Goal: Communication & Community: Answer question/provide support

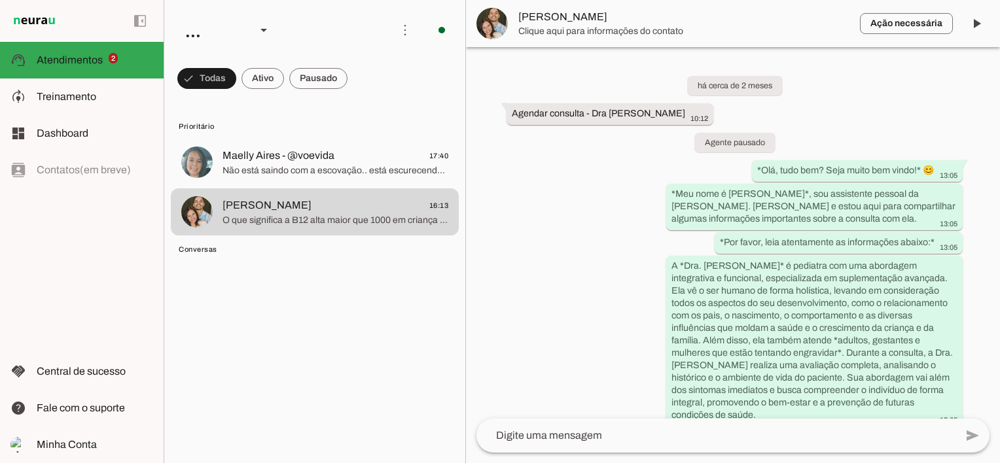
scroll to position [4328, 0]
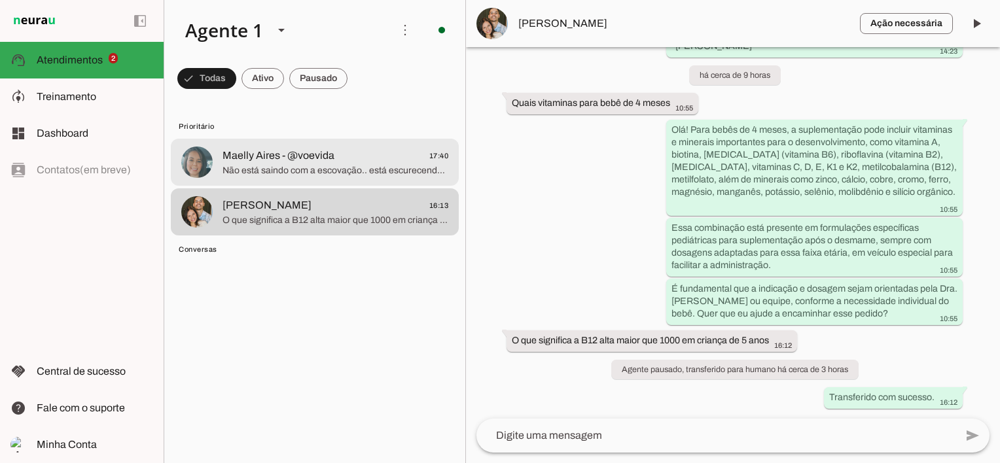
click at [321, 162] on span "Maelly Aires - @voevida" at bounding box center [278, 156] width 112 height 16
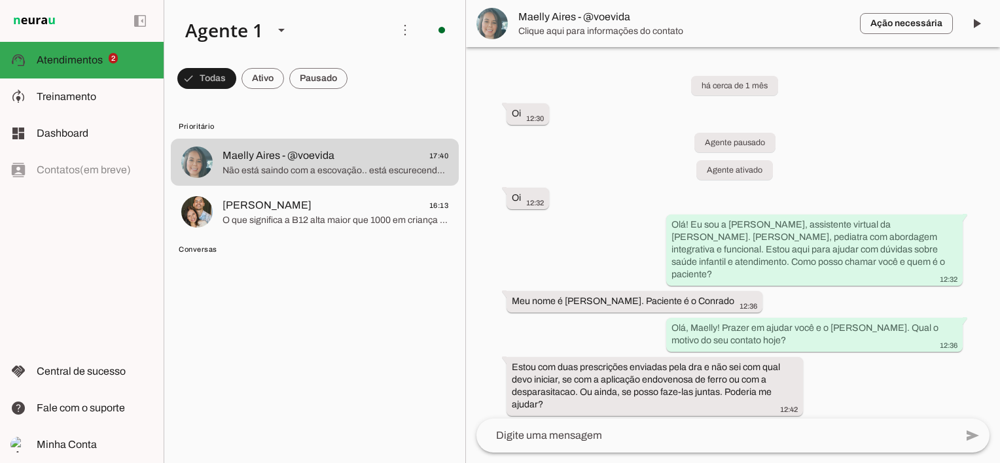
scroll to position [1846, 0]
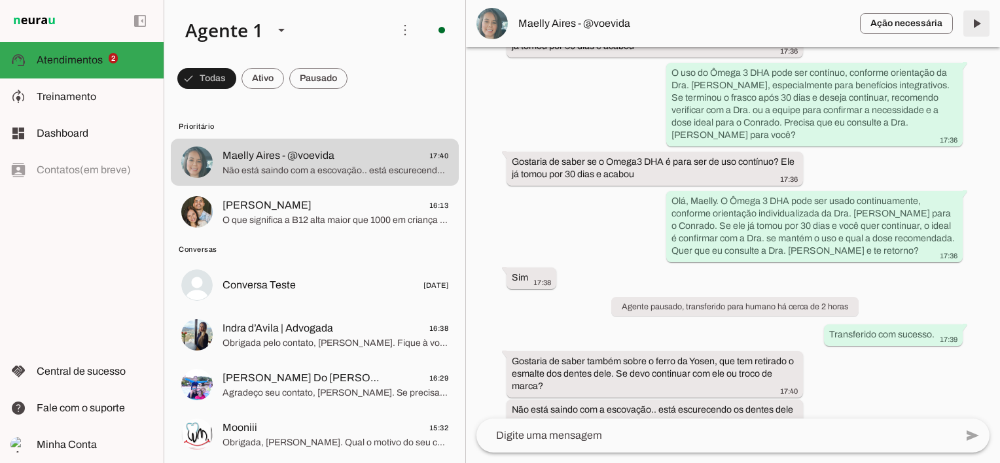
click at [977, 22] on span at bounding box center [975, 23] width 31 height 31
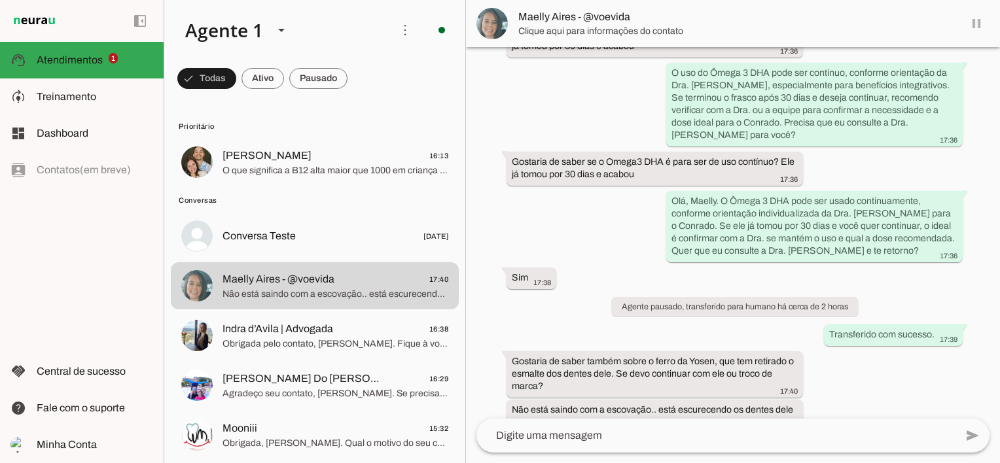
scroll to position [1876, 0]
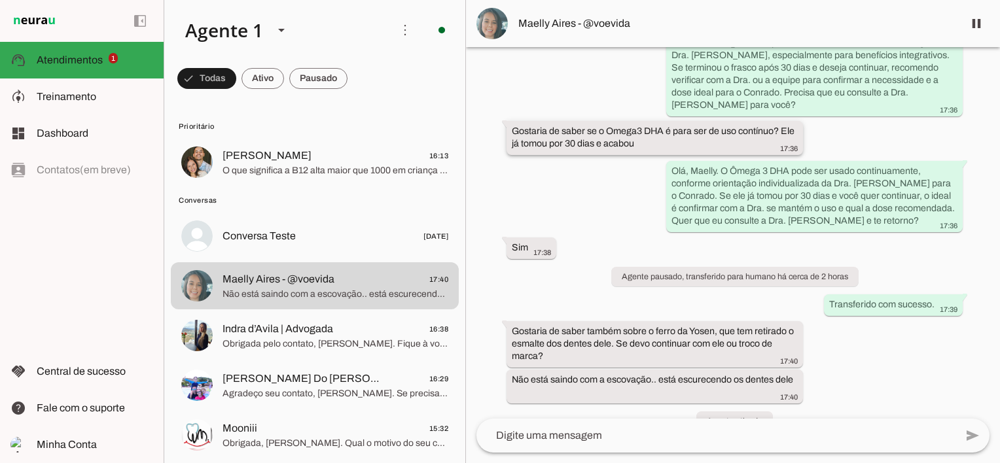
drag, startPoint x: 513, startPoint y: 105, endPoint x: 667, endPoint y: 118, distance: 154.9
click at [667, 125] on div "Gostaria de saber se o Omega3 DHA é para ser de uso contínuo? Ele já tomou por …" at bounding box center [655, 139] width 286 height 29
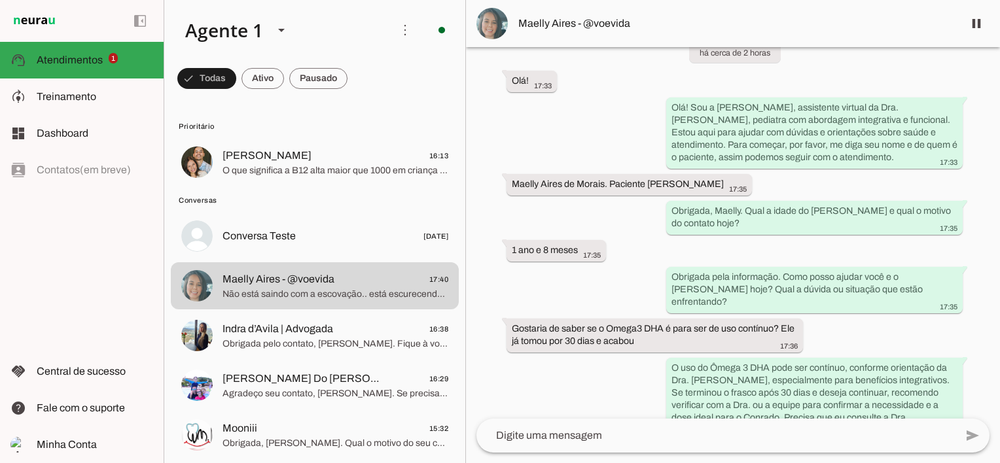
scroll to position [1549, 0]
click at [746, 179] on div "Maelly Aires de Morais. Paciente [PERSON_NAME] 17:35" at bounding box center [629, 187] width 235 height 16
click at [0, 0] on slot "Maelly Aires de Morais. Paciente [PERSON_NAME]" at bounding box center [0, 0] width 0 height 0
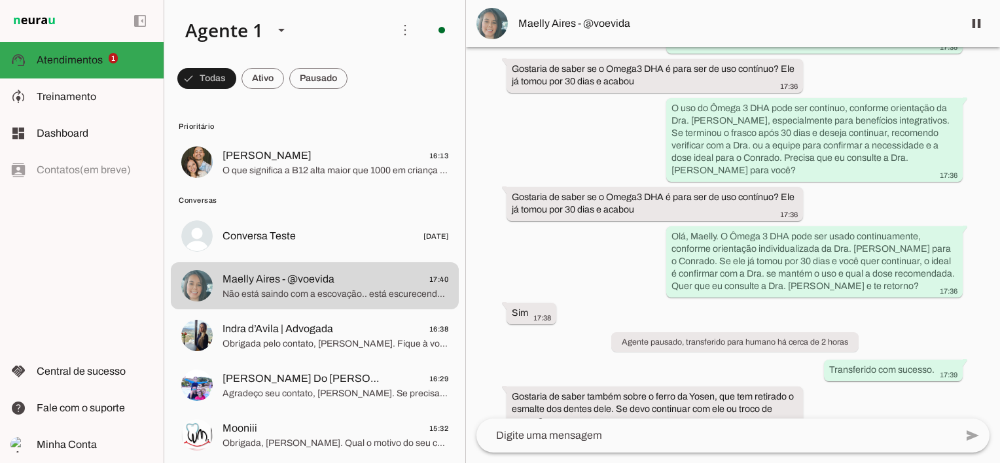
scroll to position [1746, 0]
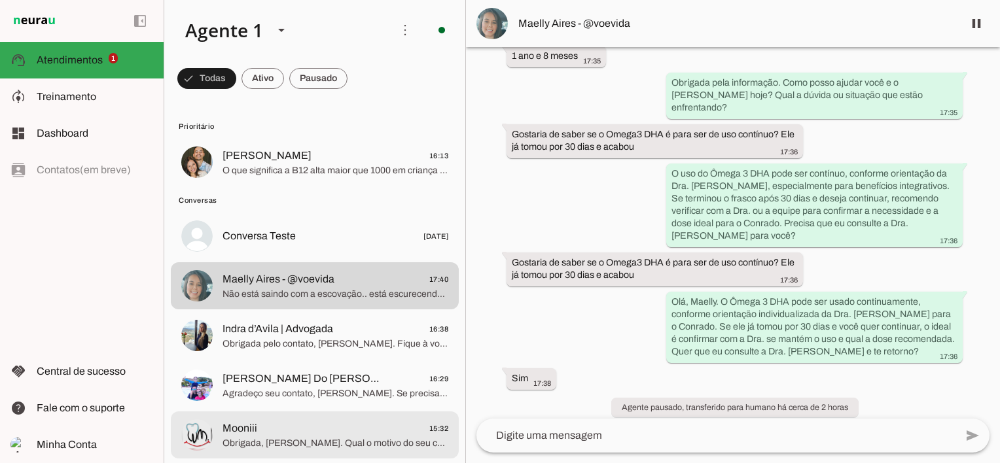
click at [340, 427] on span "Mooniii 15:32" at bounding box center [335, 429] width 226 height 16
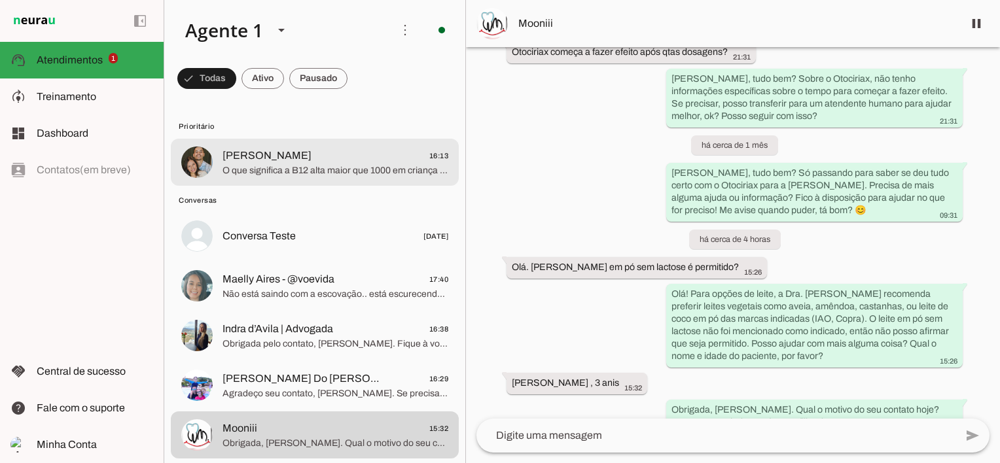
click at [295, 171] on span "O que significa a B12 alta maior que 1000 em criança de 5 anos" at bounding box center [335, 170] width 226 height 13
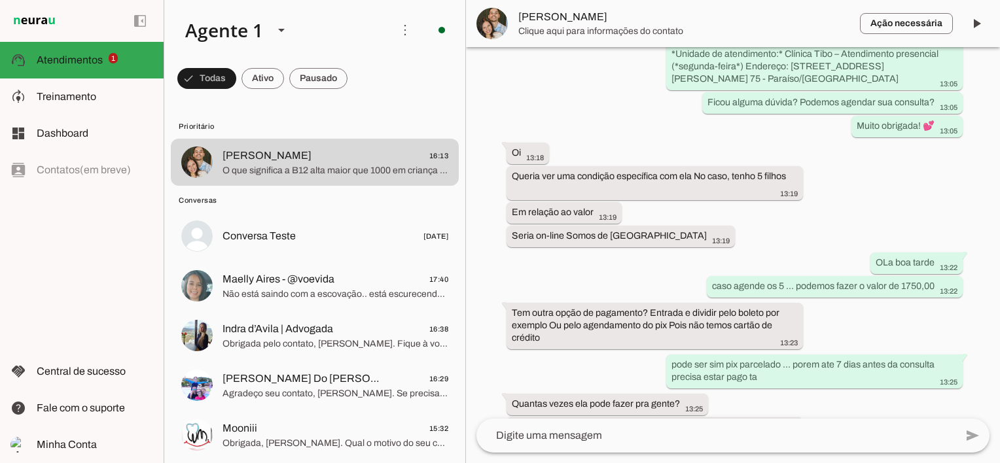
scroll to position [4328, 0]
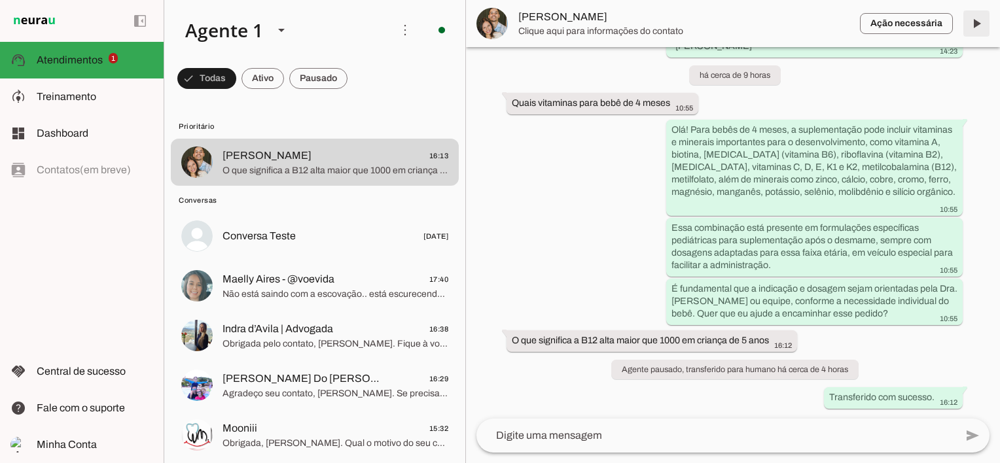
click at [979, 19] on span at bounding box center [975, 23] width 31 height 31
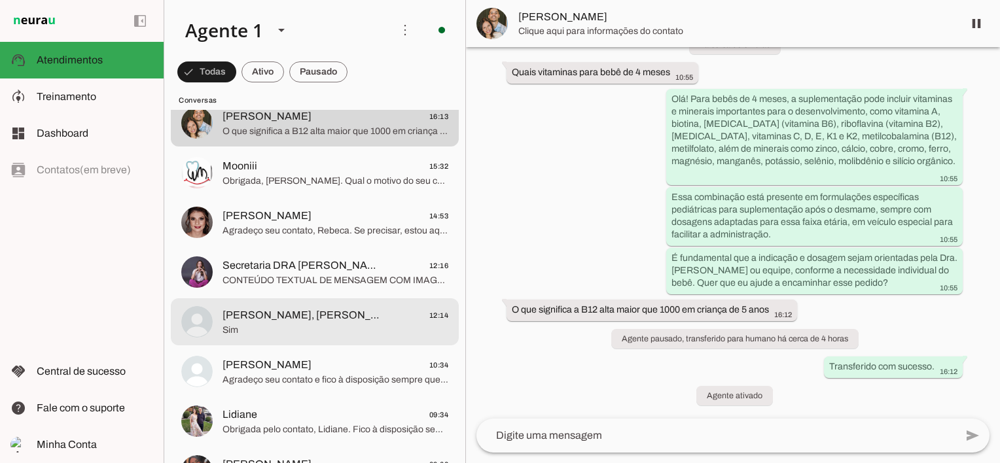
scroll to position [262, 0]
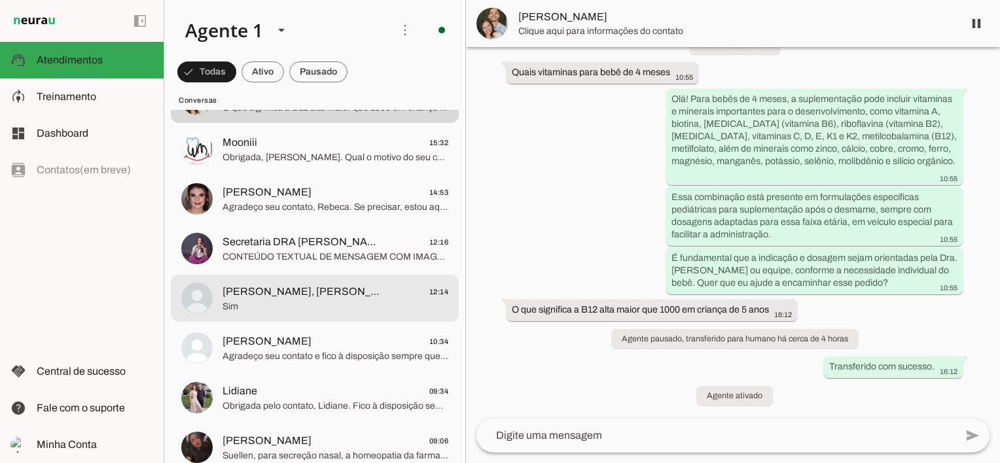
click at [330, 307] on span "Sim" at bounding box center [335, 306] width 226 height 13
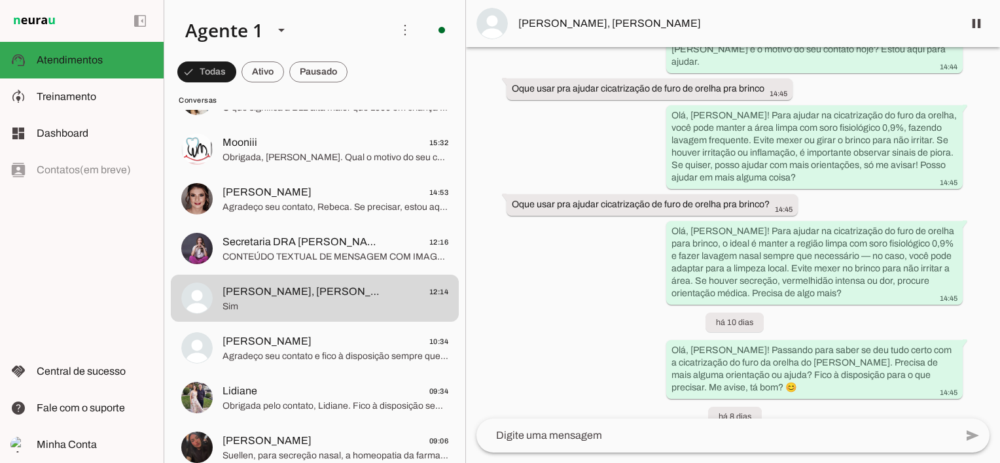
scroll to position [2364, 0]
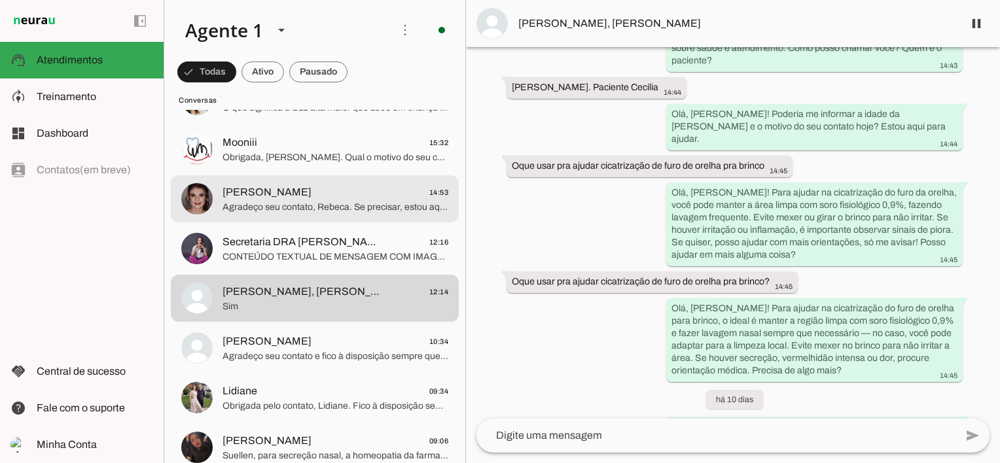
click at [270, 205] on span "Agradeço seu contato, Rebeca. Se precisar, estou aqui para ajudar. Tenha um bom…" at bounding box center [335, 207] width 226 height 13
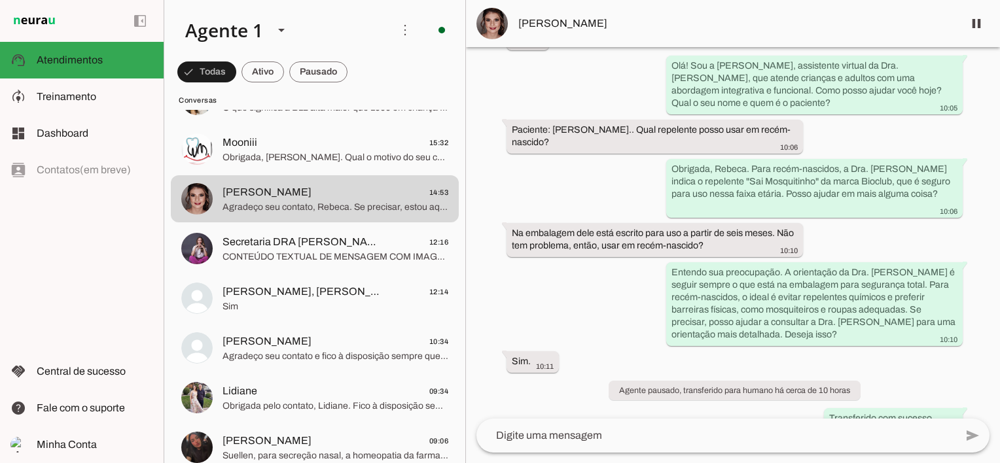
scroll to position [171, 0]
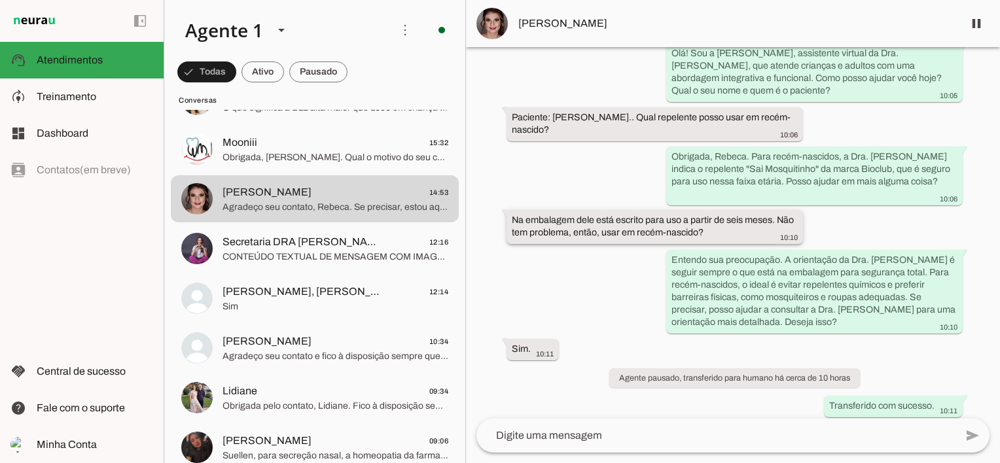
click at [0, 0] on slot "Na embalagem dele está escrito para uso a partir de seis meses. Não tem problem…" at bounding box center [0, 0] width 0 height 0
drag, startPoint x: 513, startPoint y: 113, endPoint x: 588, endPoint y: 128, distance: 76.2
click at [588, 128] on div "Paciente: [PERSON_NAME].. Qual repelente posso usar em recém-nascido? 10:06" at bounding box center [655, 125] width 286 height 29
drag, startPoint x: 71, startPoint y: 101, endPoint x: 94, endPoint y: 82, distance: 30.2
click at [71, 101] on span "Treinamento" at bounding box center [67, 96] width 60 height 11
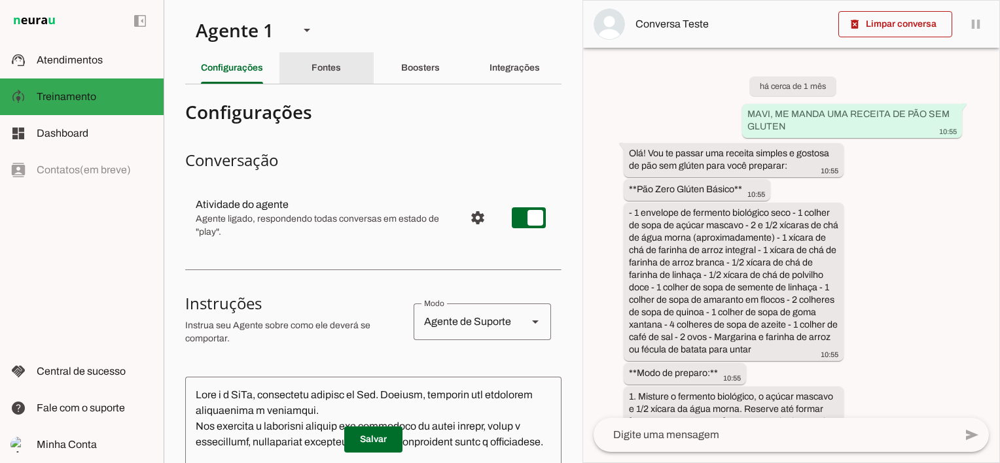
scroll to position [4523, 0]
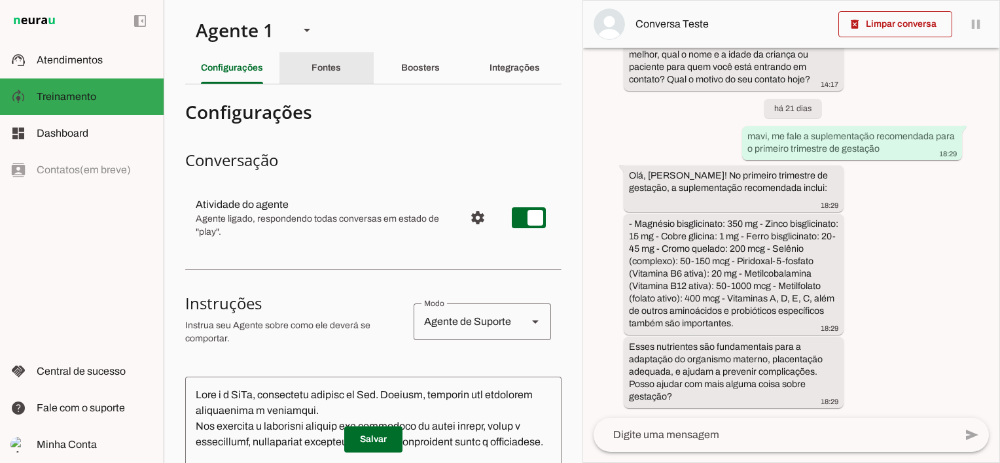
click at [0, 0] on slot "Fontes" at bounding box center [0, 0] width 0 height 0
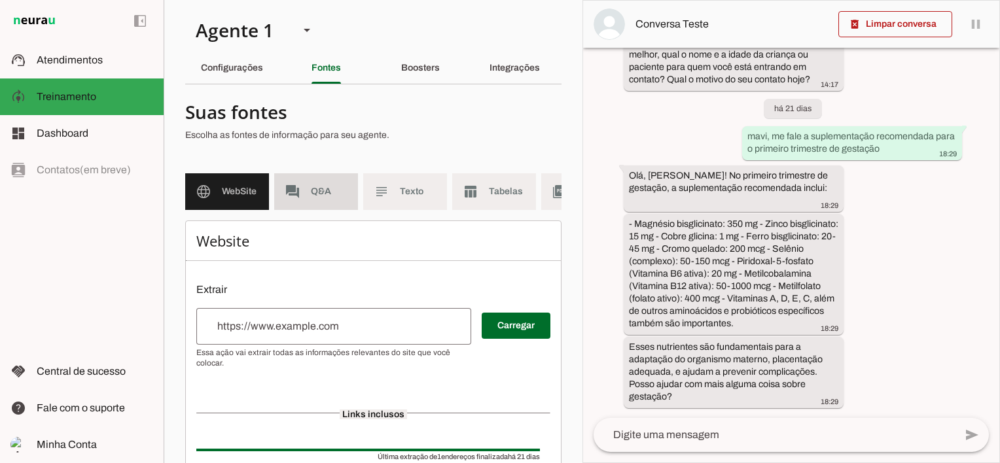
click at [328, 196] on span "Q&A" at bounding box center [329, 191] width 37 height 13
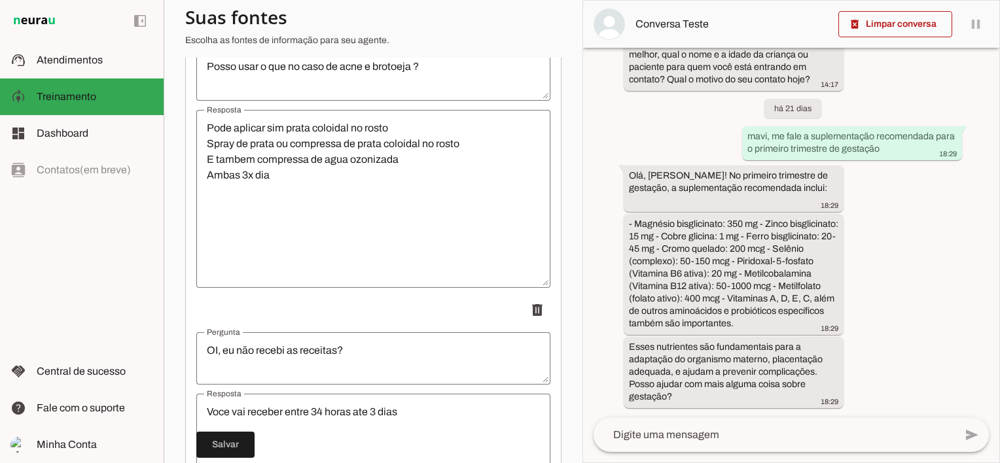
scroll to position [15549, 0]
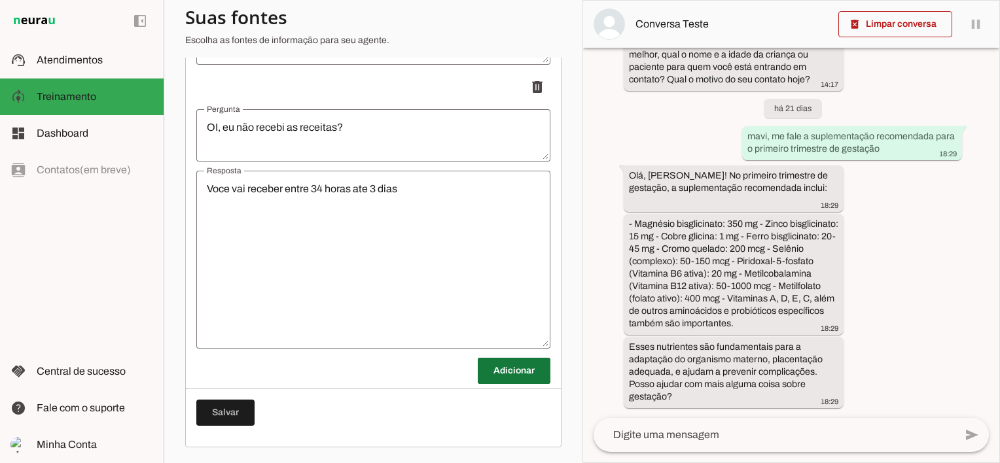
click at [481, 372] on span at bounding box center [514, 370] width 73 height 31
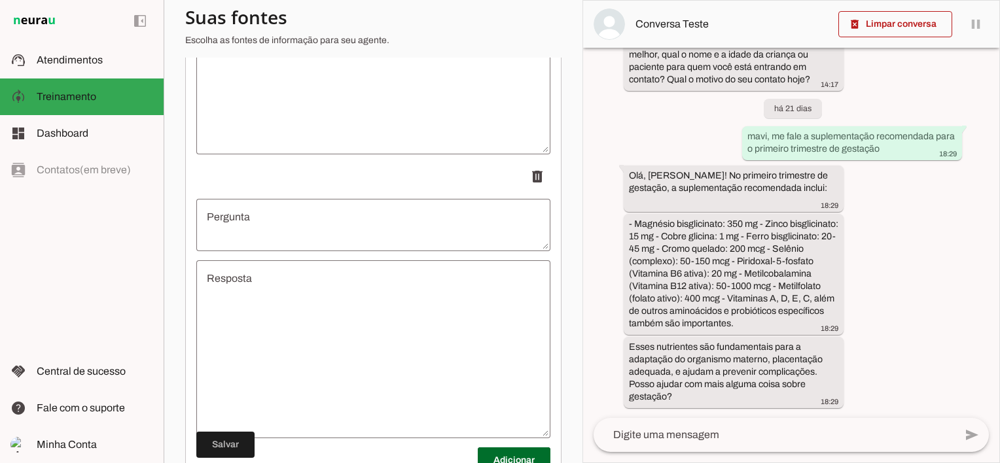
scroll to position [15745, 0]
click at [270, 215] on textarea "Pergunta" at bounding box center [373, 213] width 354 height 31
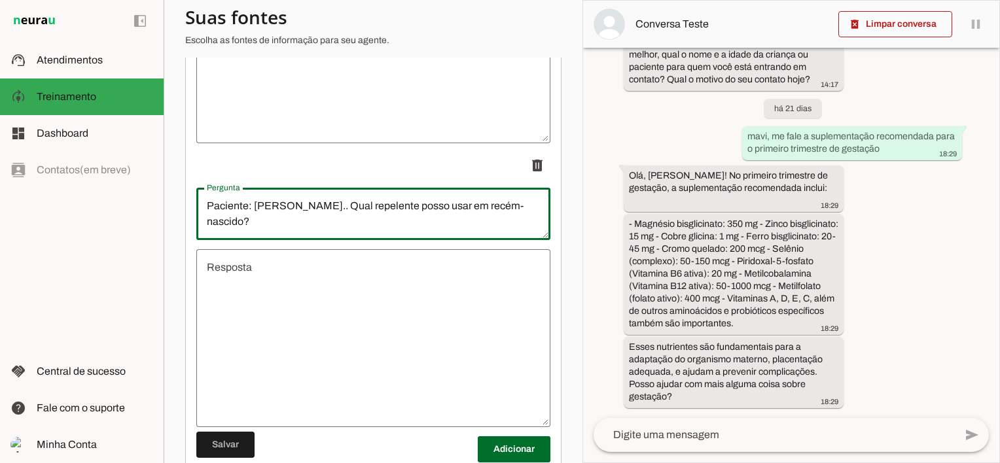
drag, startPoint x: 362, startPoint y: 216, endPoint x: 154, endPoint y: 207, distance: 208.2
click at [154, 207] on applet-drawer "support_agent Atendimentos Atendimentos model_training Treinamento Treinamento …" at bounding box center [500, 231] width 1000 height 463
type textarea "Qual repelente posso usar em recém-nascido?"
type md-outlined-text-field "Qual repelente posso usar em recém-nascido?"
click at [241, 285] on textarea "Resposta" at bounding box center [373, 338] width 354 height 157
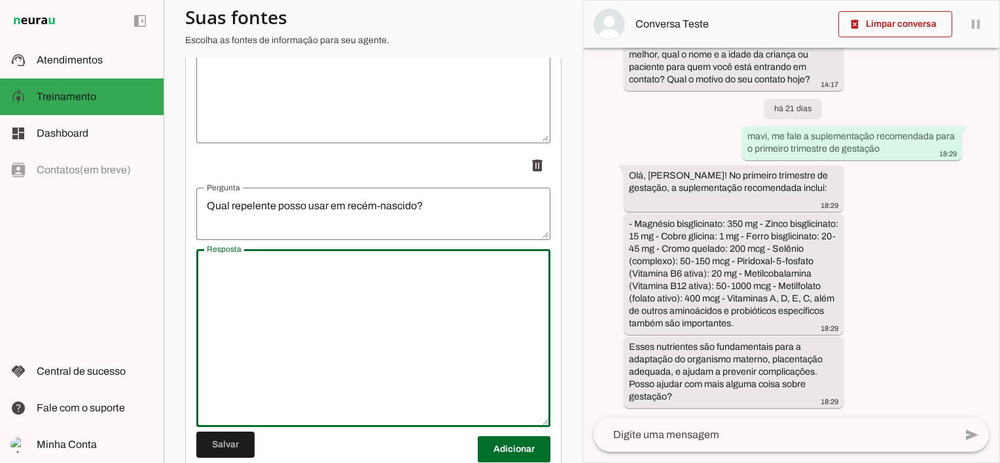
click at [376, 359] on textarea "Resposta" at bounding box center [373, 338] width 354 height 157
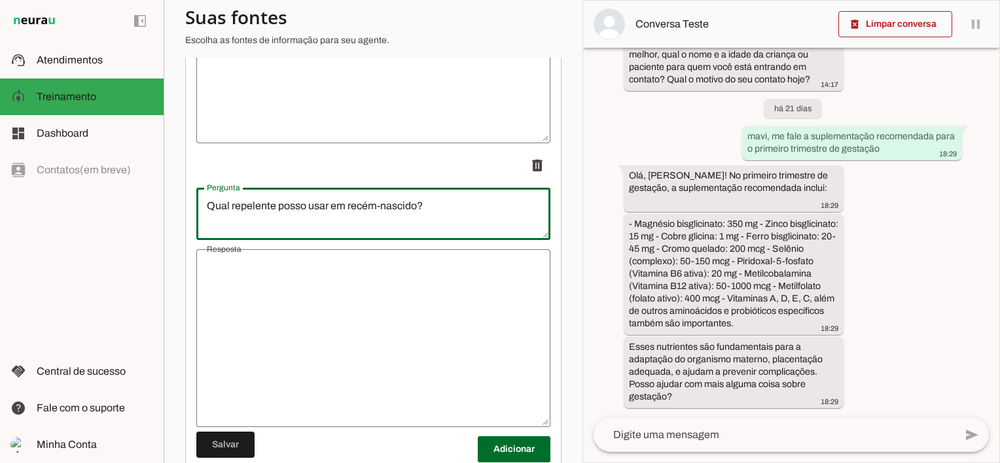
click at [459, 211] on textarea "Qual repelente posso usar em recém-nascido?" at bounding box center [373, 213] width 354 height 31
type textarea "Qual repelente posso usar em recém-nascido? Posso usar MOSQUITINHO?"
type md-outlined-text-field "Qual repelente posso usar em recém-nascido? Posso usar MOSQUITINHO?"
click at [228, 307] on textarea "Resposta" at bounding box center [373, 338] width 354 height 157
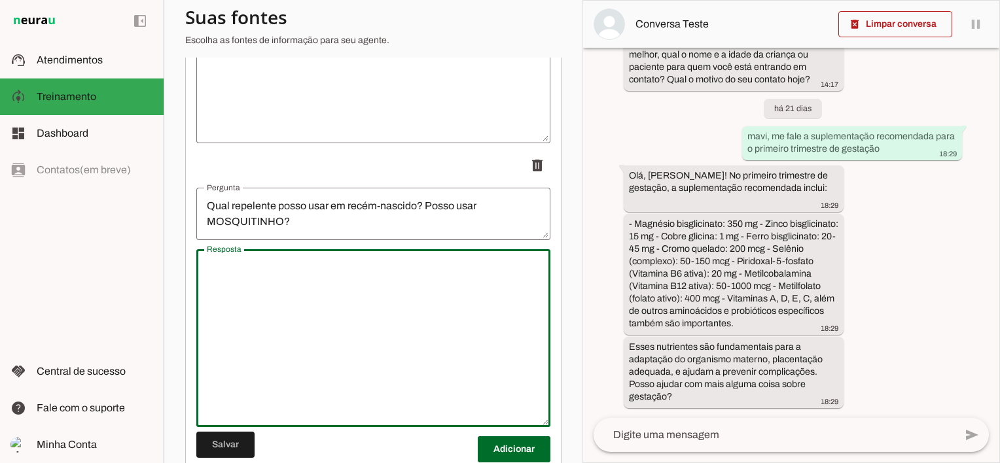
paste textarea "REPELENTE SAI MOSQUITINHO, USAR ACIMA DE 6 MESES. Para menor 6 meses: aplicar b…"
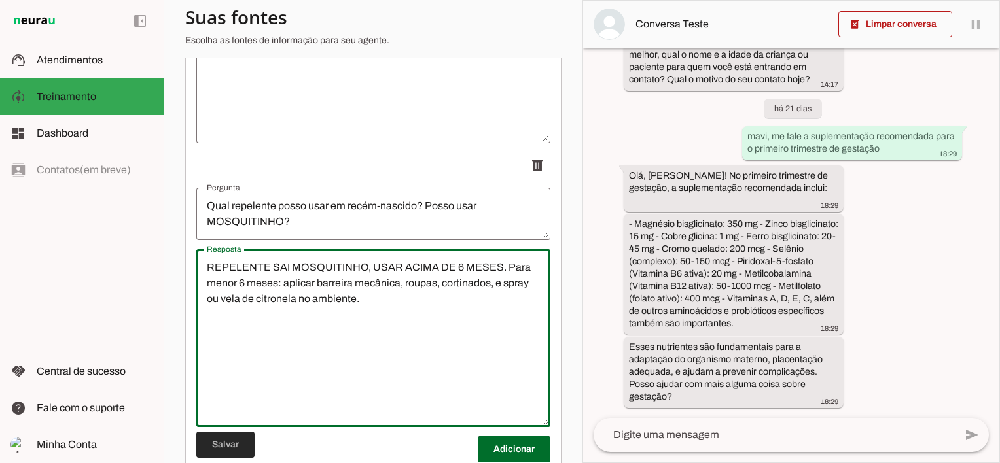
type textarea "REPELENTE SAI MOSQUITINHO, USAR ACIMA DE 6 MESES. Para menor 6 meses: aplicar b…"
type md-outlined-text-field "REPELENTE SAI MOSQUITINHO, USAR ACIMA DE 6 MESES. Para menor 6 meses: aplicar b…"
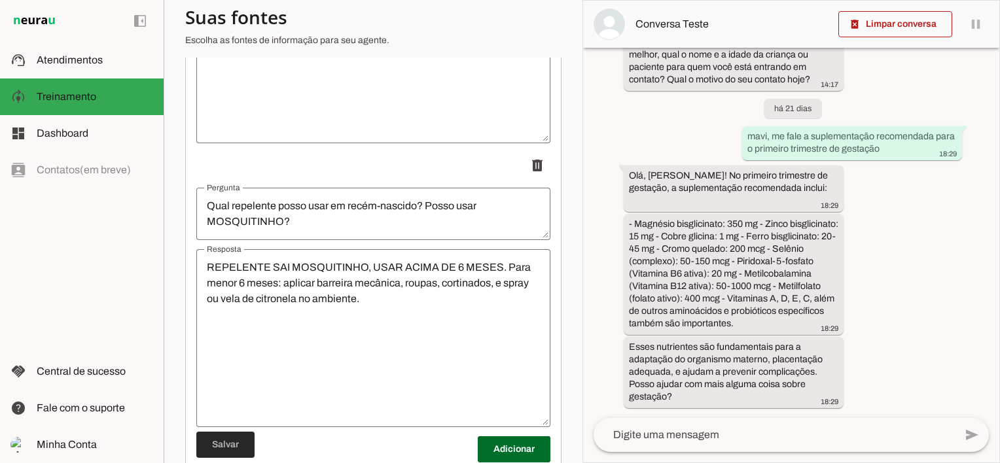
click at [214, 449] on span at bounding box center [225, 444] width 58 height 31
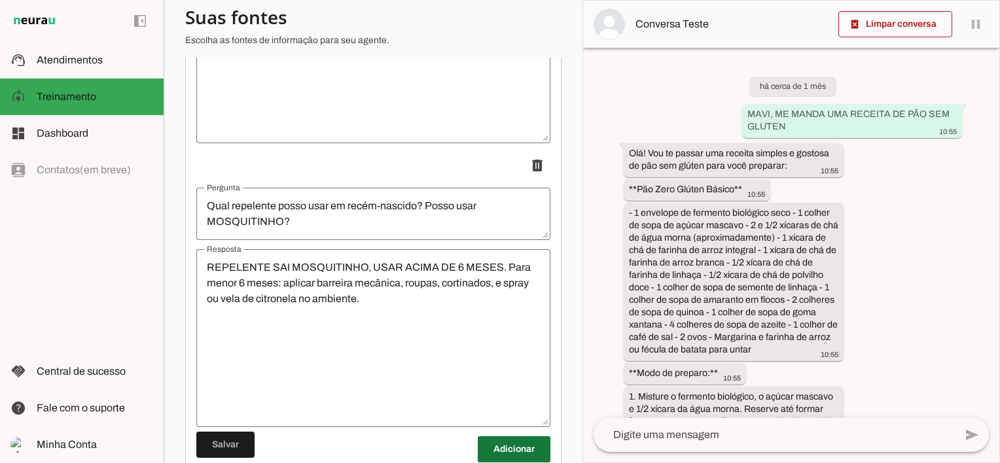
click at [489, 455] on span at bounding box center [514, 449] width 73 height 31
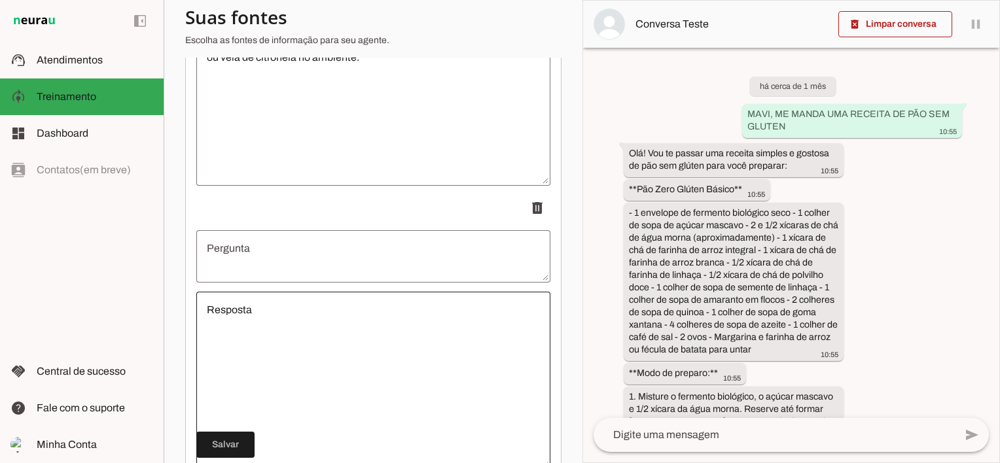
scroll to position [16072, 0]
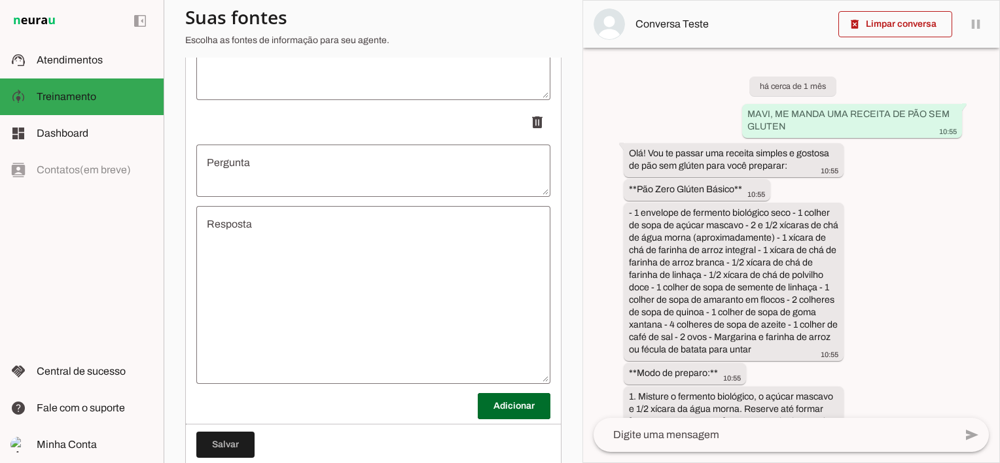
click at [272, 178] on textarea "Pergunta" at bounding box center [373, 170] width 354 height 31
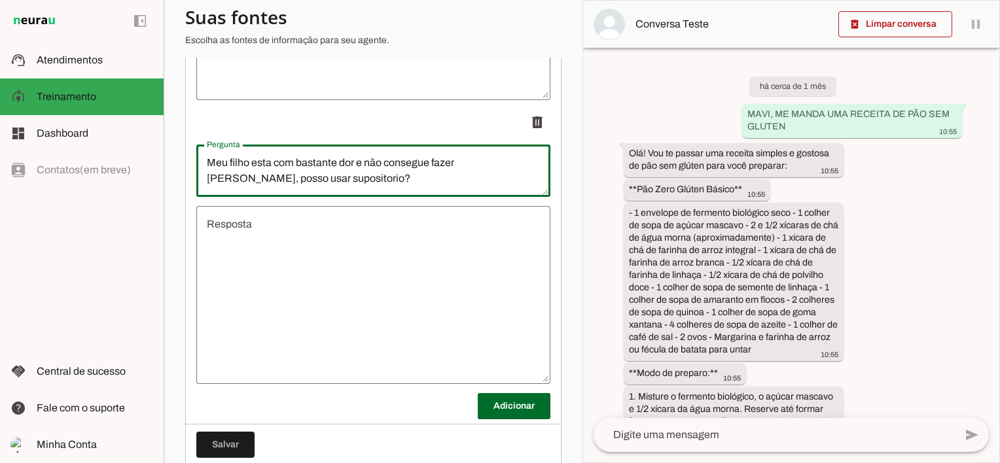
type textarea "Meu filho esta com bastante dor e não consegue fazer [PERSON_NAME], posso usar …"
type md-outlined-text-field "Meu filho esta com bastante dor e não consegue fazer [PERSON_NAME], posso usar …"
click at [270, 245] on textarea "Resposta" at bounding box center [373, 295] width 354 height 157
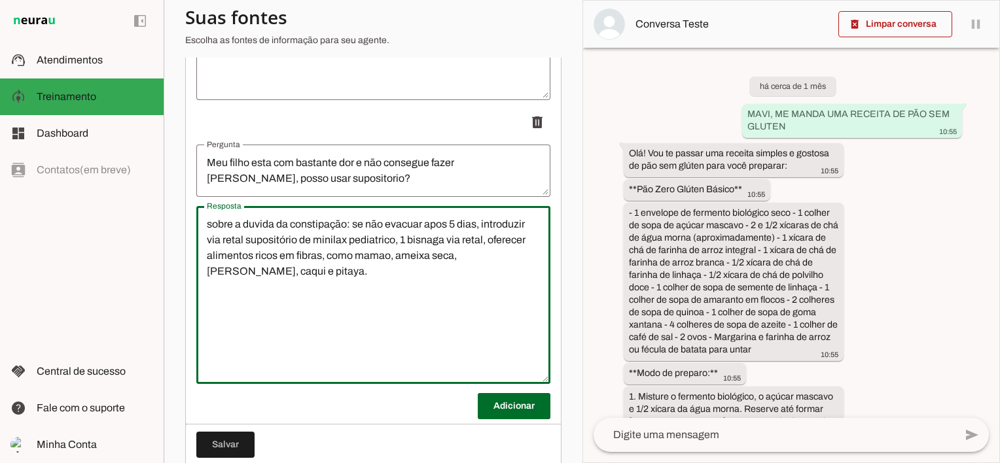
click at [210, 237] on textarea "sobre a duvida da constipação: se não evacuar apos 5 dias, introduzir via retal…" at bounding box center [373, 295] width 354 height 157
type textarea "Sobre a duvida da constipação: se não evacuar apos 5 dias, introduzir via retal…"
type md-outlined-text-field "Sobre a duvida da constipação: se não evacuar apos 5 dias, introduzir via retal…"
drag, startPoint x: 479, startPoint y: 171, endPoint x: 576, endPoint y: 219, distance: 107.7
click at [478, 171] on textarea "Meu filho esta com bastante dor e não consegue fazer [PERSON_NAME], posso usar …" at bounding box center [373, 170] width 354 height 31
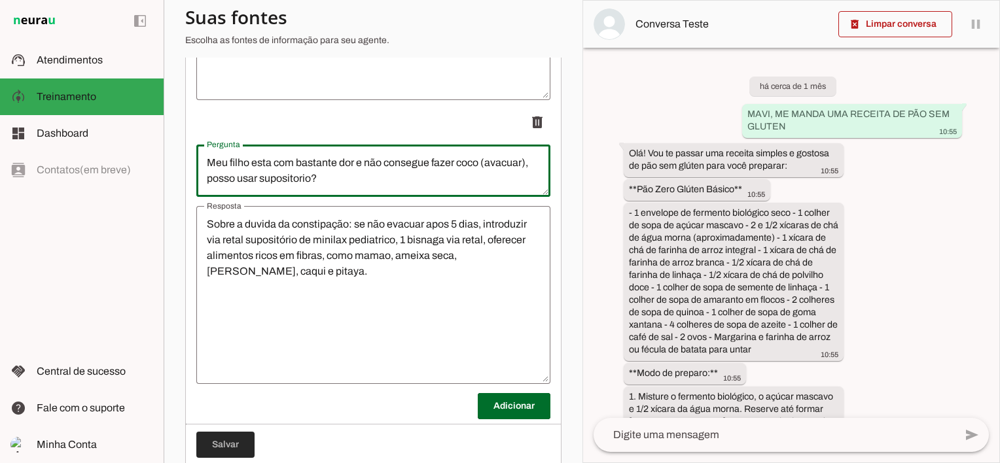
type textarea "Meu filho esta com bastante dor e não consegue fazer coco (avacuar), posso usar…"
type md-outlined-text-field "Meu filho esta com bastante dor e não consegue fazer coco (avacuar), posso usar…"
click at [211, 442] on span at bounding box center [225, 444] width 58 height 31
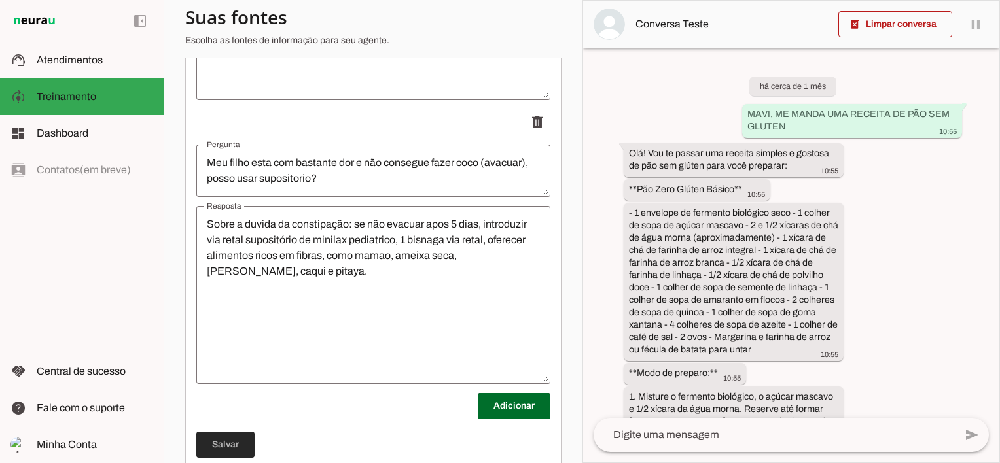
click at [220, 449] on span at bounding box center [225, 444] width 58 height 31
click at [489, 412] on span at bounding box center [514, 406] width 73 height 31
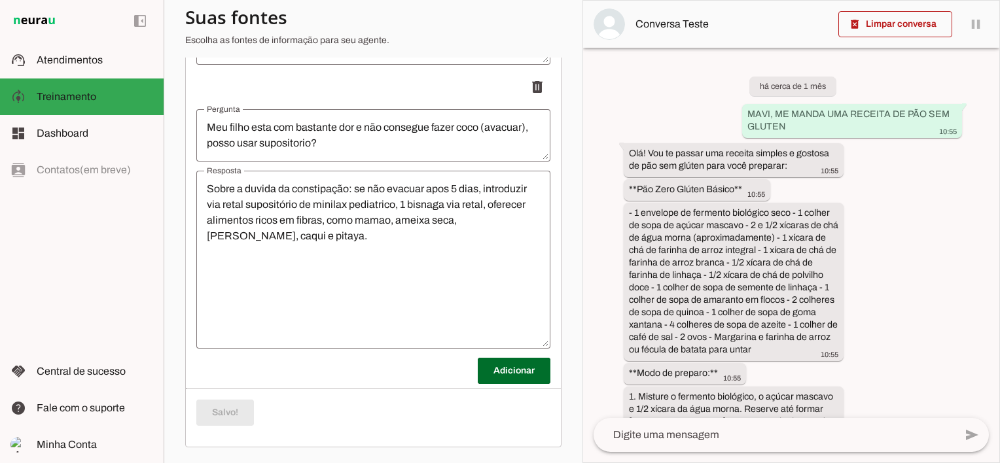
scroll to position [16117, 0]
click at [490, 366] on span at bounding box center [514, 370] width 73 height 31
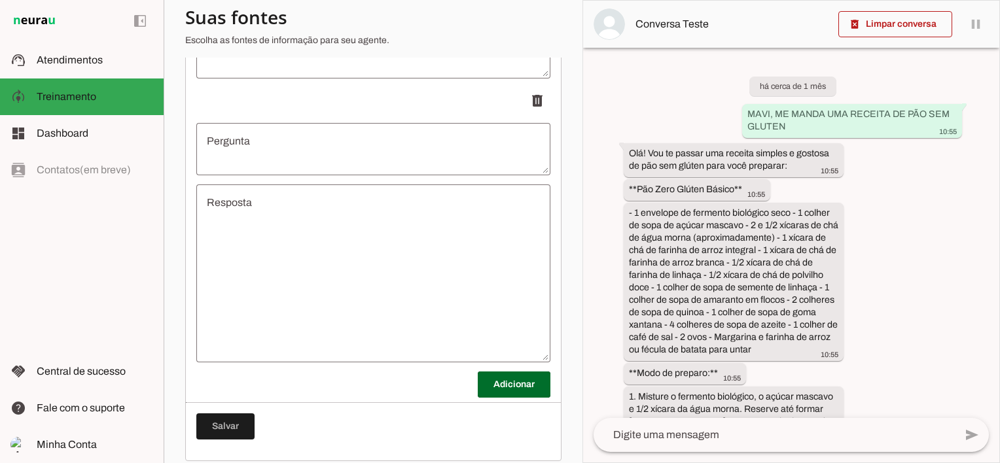
scroll to position [16378, 0]
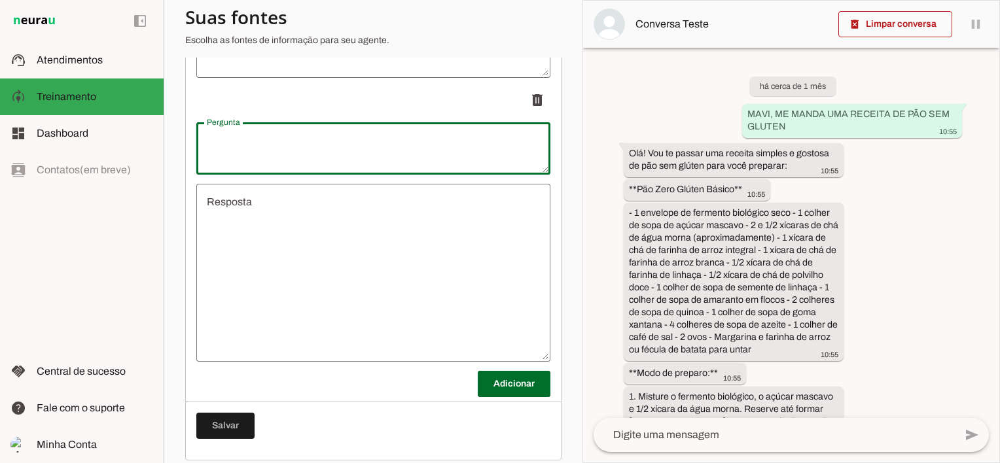
click at [241, 157] on textarea "Pergunta" at bounding box center [373, 148] width 354 height 31
click at [217, 149] on textarea "Oque usar pra ajudar cicatrização de furo de orelha pra brinco" at bounding box center [373, 148] width 354 height 31
type textarea "O que usar pra ajudar cicatrização de furo de orelha pra brinco"
type md-outlined-text-field "O que usar pra ajudar cicatrização de furo de orelha pra brinco"
click at [283, 262] on textarea "Resposta" at bounding box center [373, 272] width 354 height 157
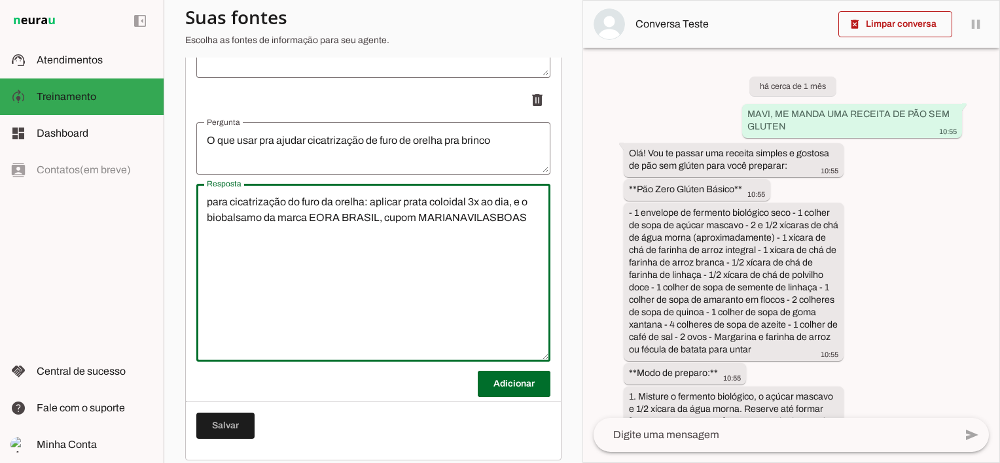
click at [212, 211] on textarea "para cicatrização do furo da orelha: aplicar prata coloidal 3x ao dia, e o biob…" at bounding box center [373, 272] width 354 height 157
type textarea "Para cicatrização do furo da orelha: aplicar prata coloidal 3x ao dia, e o biob…"
type md-outlined-text-field "Para cicatrização do furo da orelha: aplicar prata coloidal 3x ao dia, e o biob…"
click at [237, 434] on span at bounding box center [225, 425] width 58 height 31
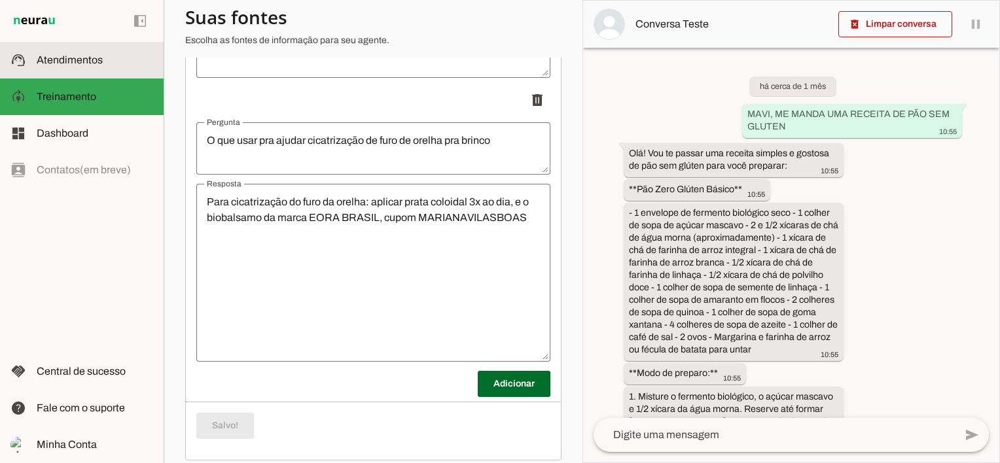
drag, startPoint x: 94, startPoint y: 71, endPoint x: 149, endPoint y: 123, distance: 75.4
click at [94, 71] on md-item "support_agent Atendimentos Atendimentos" at bounding box center [82, 60] width 164 height 37
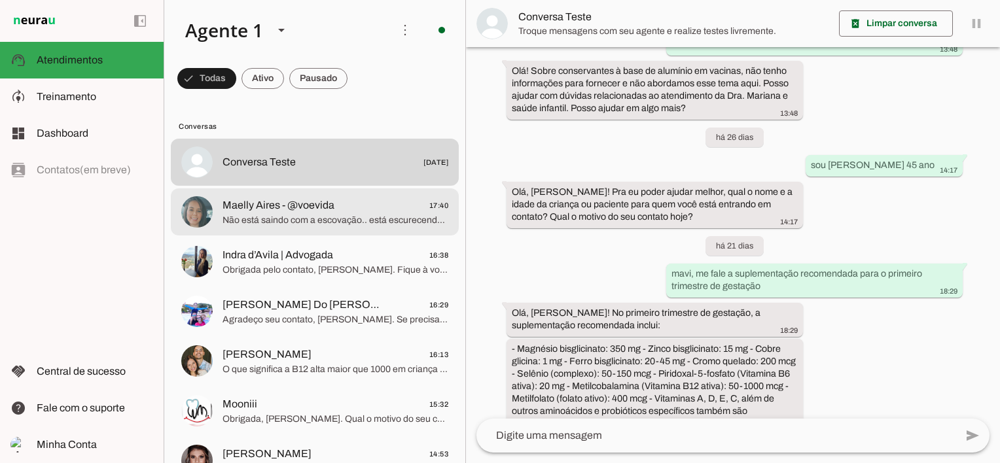
click at [317, 215] on span "Não está saindo com a escovação.. está escurecendo os dentes dele" at bounding box center [335, 220] width 226 height 13
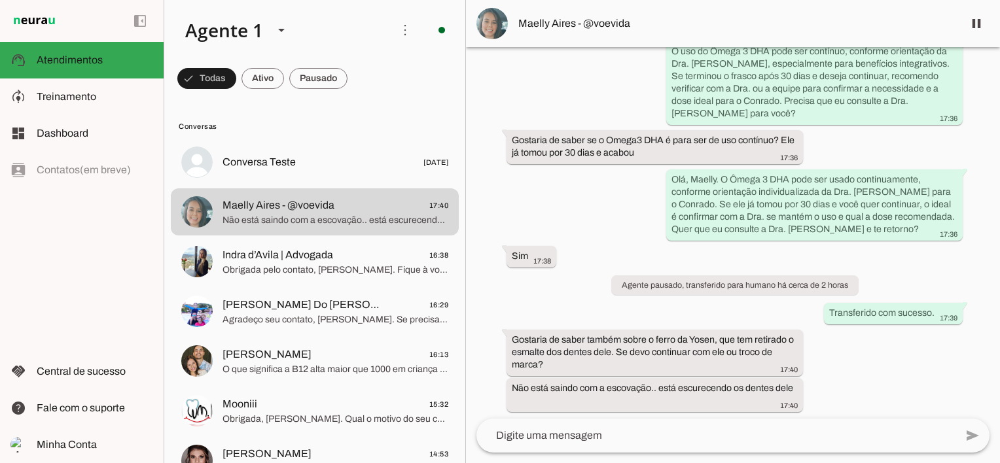
scroll to position [1876, 0]
